Goal: Find specific page/section: Find specific page/section

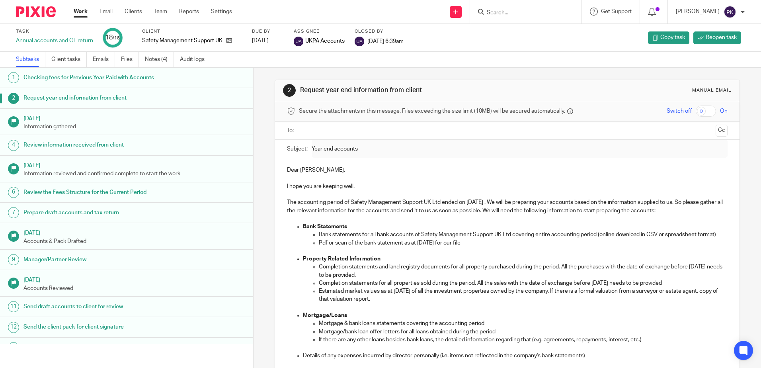
click at [528, 16] on input "Search" at bounding box center [522, 13] width 72 height 7
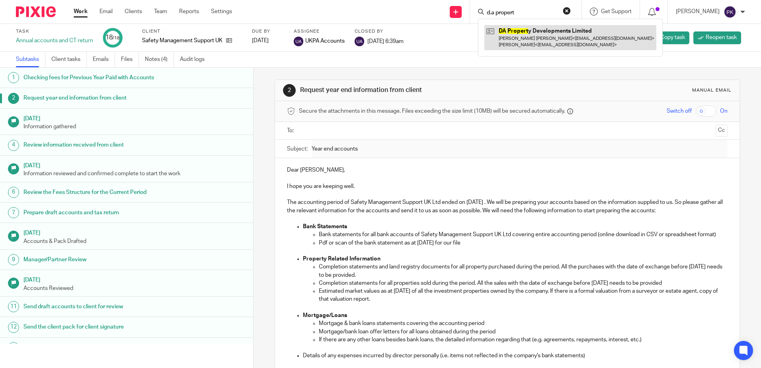
type input "d.a propert"
click at [584, 35] on link at bounding box center [570, 37] width 172 height 25
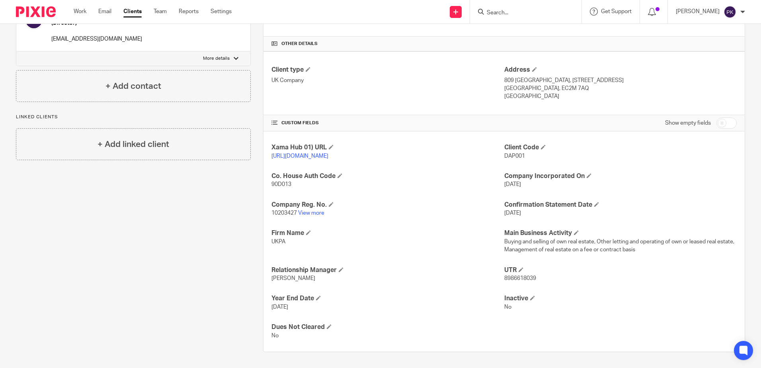
scroll to position [183, 0]
